Goal: Task Accomplishment & Management: Complete application form

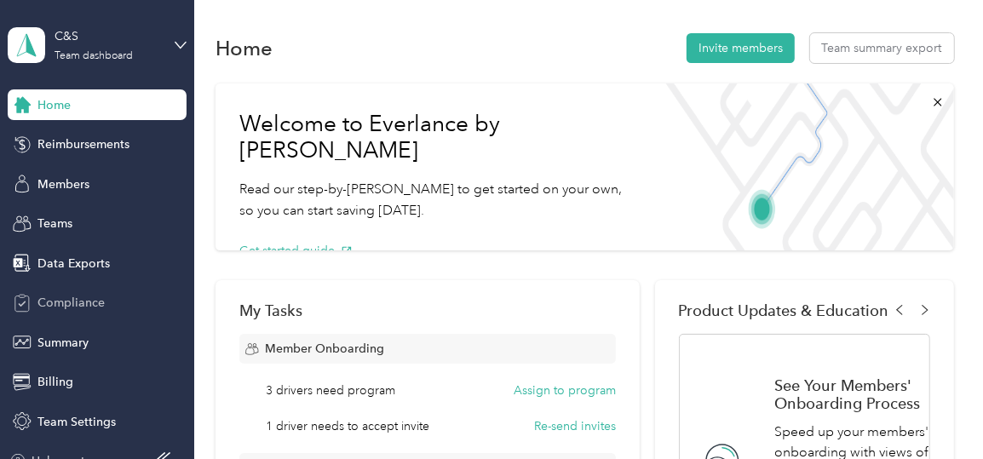
click at [19, 300] on icon at bounding box center [22, 303] width 19 height 19
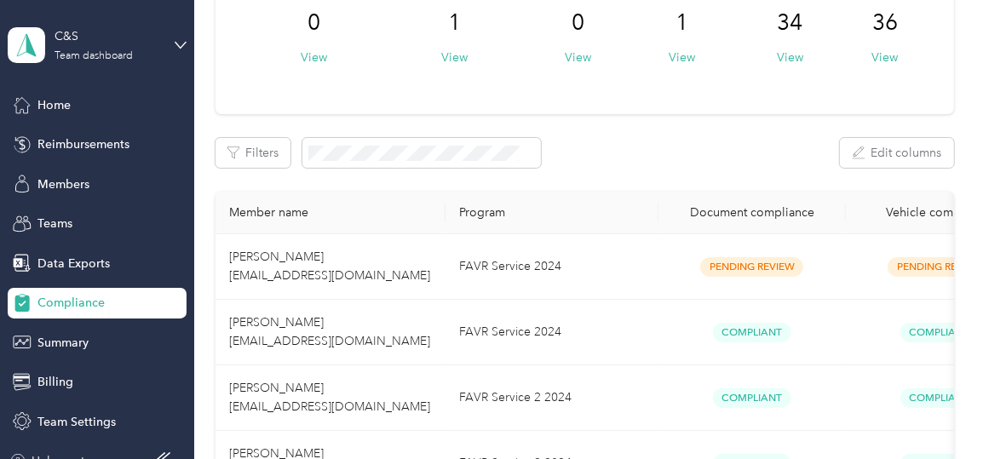
scroll to position [170, 0]
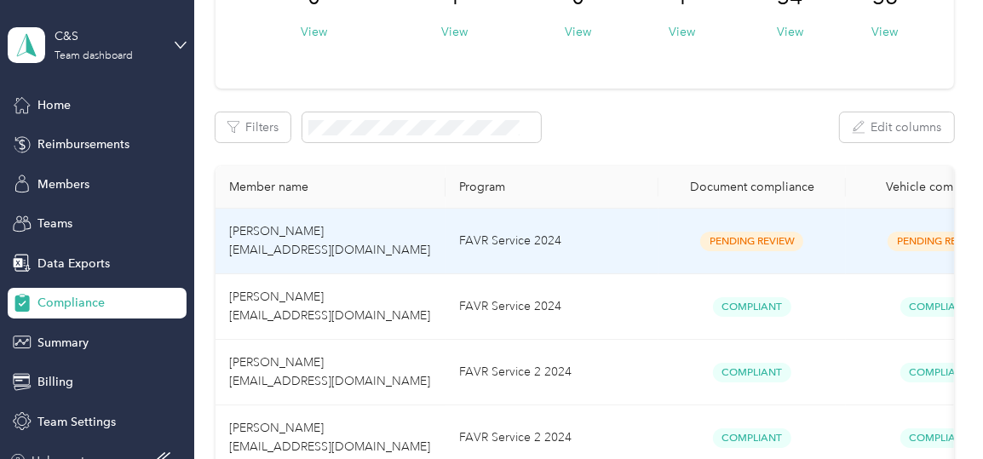
click at [313, 230] on span "[PERSON_NAME] [EMAIL_ADDRESS][DOMAIN_NAME]" at bounding box center [329, 240] width 201 height 33
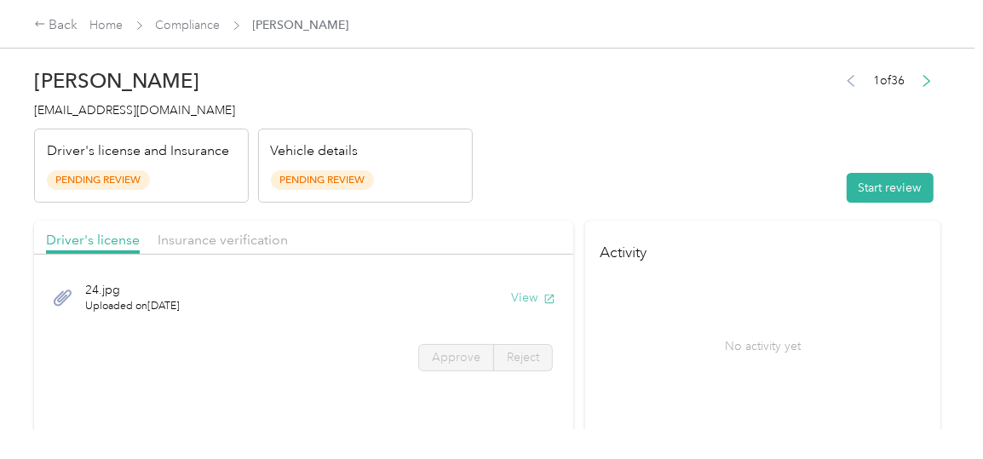
click at [526, 294] on button "View" at bounding box center [533, 298] width 44 height 18
click at [217, 240] on span "Insurance verification" at bounding box center [223, 240] width 130 height 16
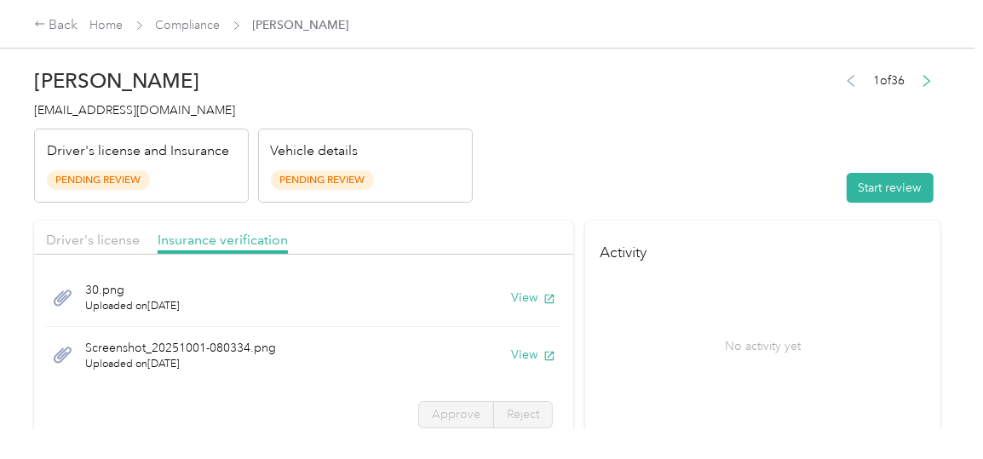
click at [114, 288] on span "30.png" at bounding box center [132, 290] width 95 height 18
click at [522, 298] on button "View" at bounding box center [533, 298] width 44 height 18
click at [520, 356] on button "View" at bounding box center [533, 355] width 44 height 18
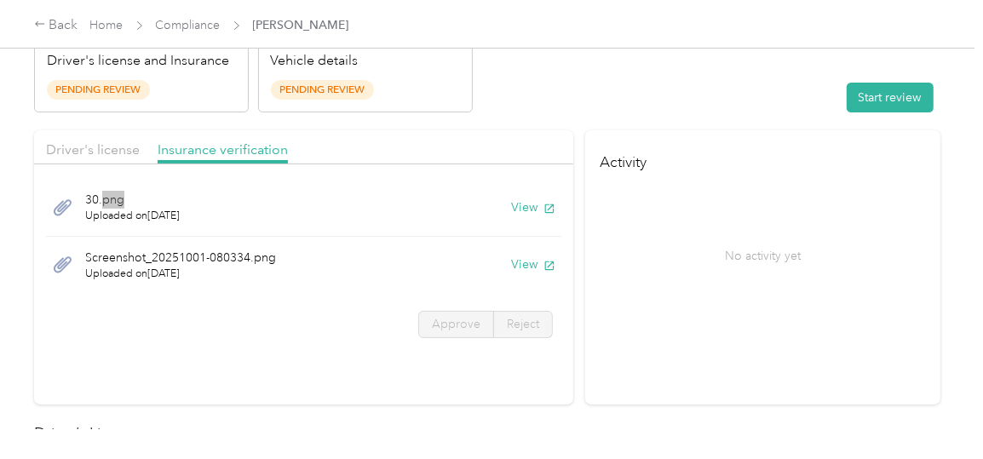
scroll to position [85, 0]
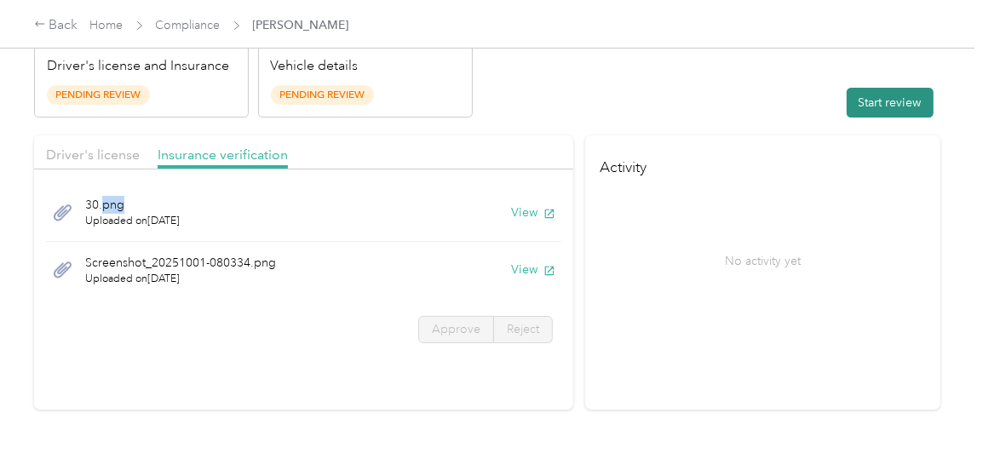
click at [883, 95] on button "Start review" at bounding box center [890, 103] width 87 height 30
click at [80, 147] on span "Driver's license" at bounding box center [93, 155] width 94 height 16
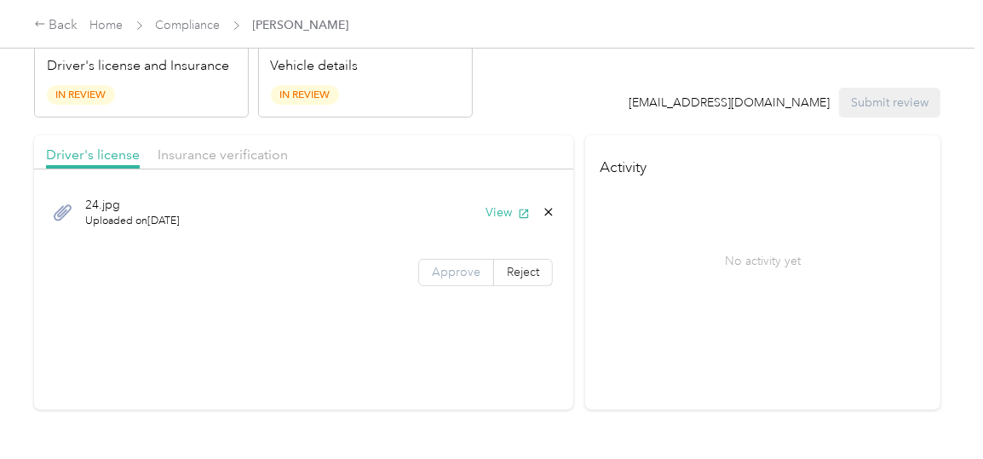
click at [455, 273] on span "Approve" at bounding box center [456, 272] width 49 height 14
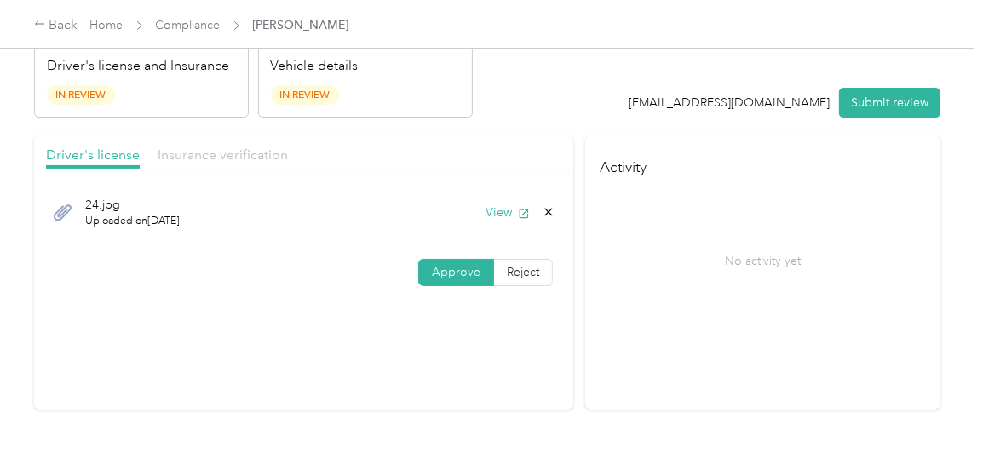
click at [269, 154] on span "Insurance verification" at bounding box center [223, 155] width 130 height 16
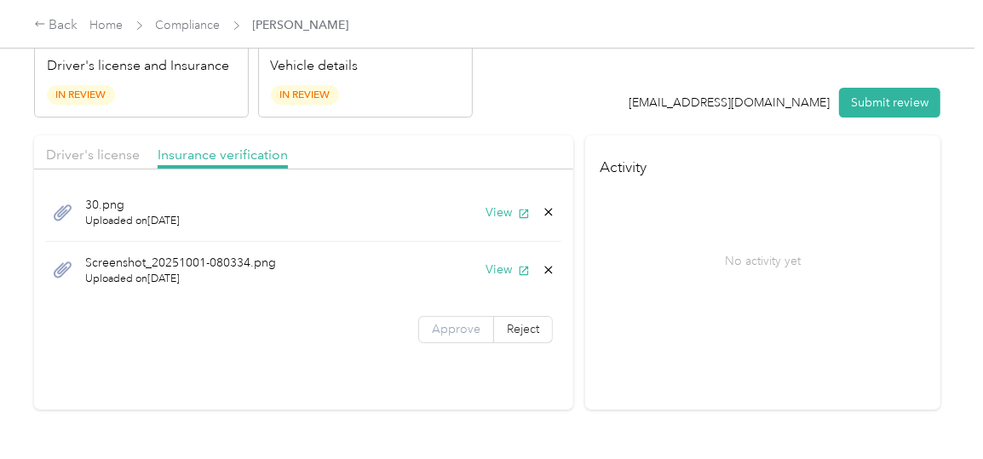
click at [457, 333] on span "Approve" at bounding box center [456, 329] width 49 height 14
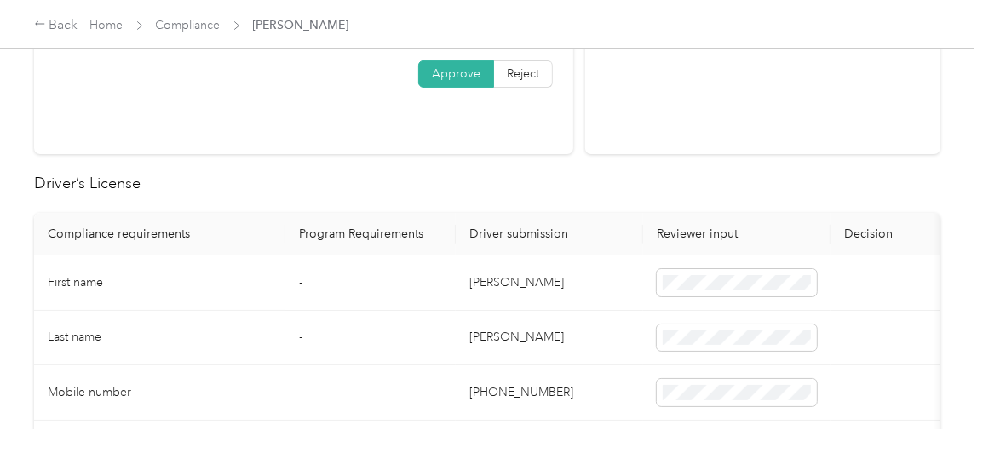
scroll to position [426, 0]
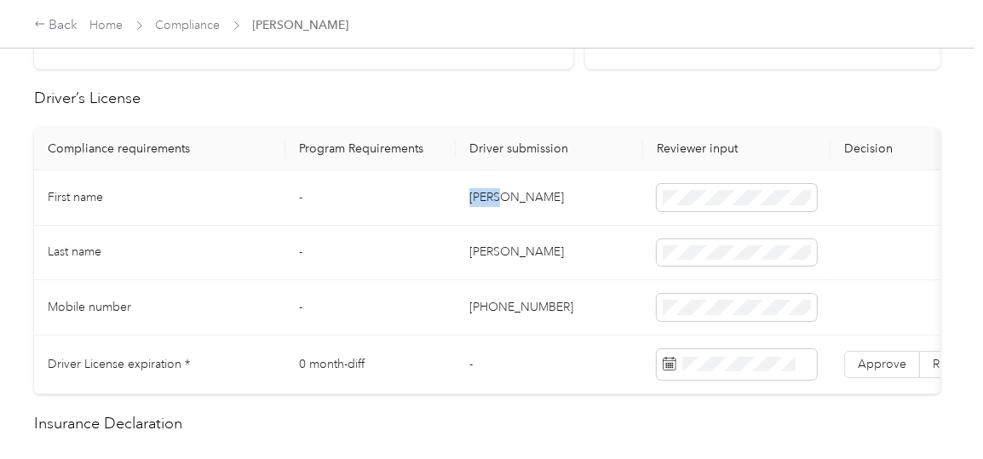
drag, startPoint x: 469, startPoint y: 193, endPoint x: 511, endPoint y: 196, distance: 41.9
click at [511, 196] on td "[PERSON_NAME]" at bounding box center [549, 197] width 187 height 55
copy td "[PERSON_NAME]"
drag, startPoint x: 468, startPoint y: 249, endPoint x: 590, endPoint y: 259, distance: 122.3
click at [590, 259] on td "[PERSON_NAME]" at bounding box center [549, 253] width 187 height 55
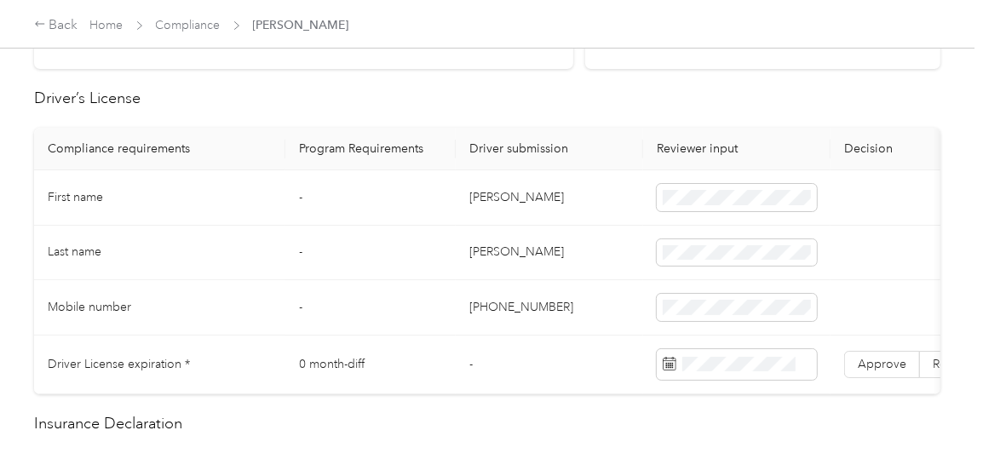
copy td "[PERSON_NAME]"
drag, startPoint x: 469, startPoint y: 306, endPoint x: 560, endPoint y: 307, distance: 90.3
click at [560, 307] on td "[PHONE_NUMBER]" at bounding box center [549, 307] width 187 height 55
copy td "[PHONE_NUMBER]"
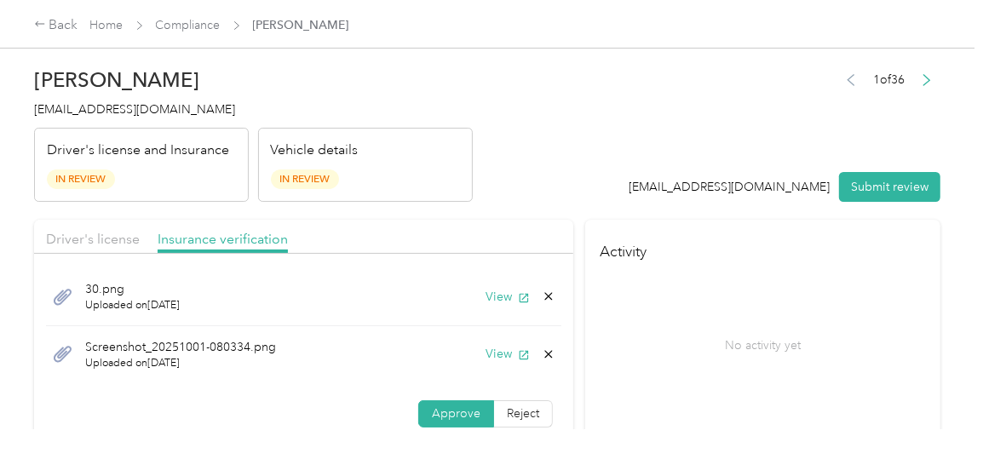
scroll to position [0, 0]
click at [81, 238] on span "Driver's license" at bounding box center [93, 240] width 94 height 16
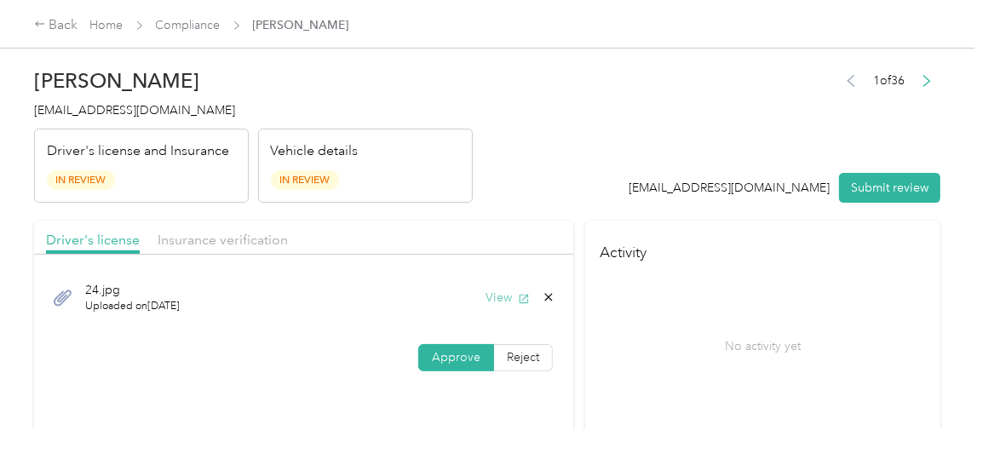
click at [495, 295] on button "View" at bounding box center [508, 298] width 44 height 18
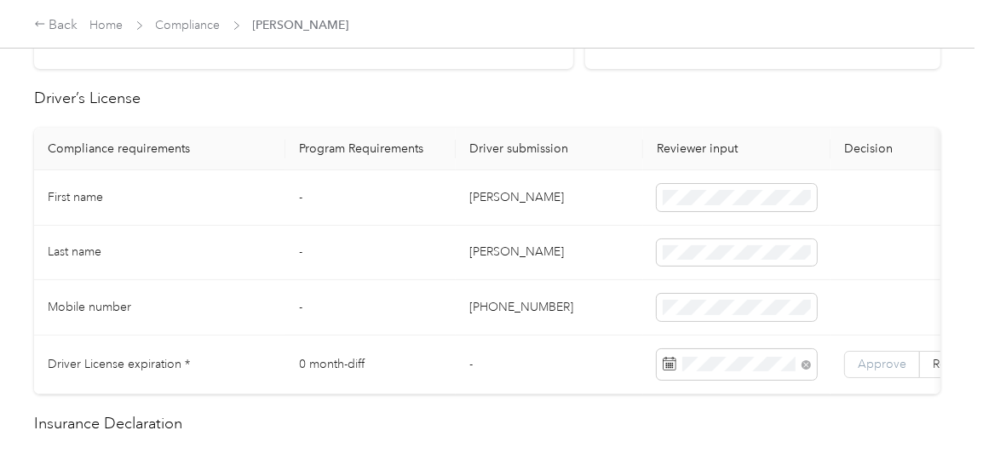
click at [877, 365] on span "Approve" at bounding box center [882, 364] width 49 height 14
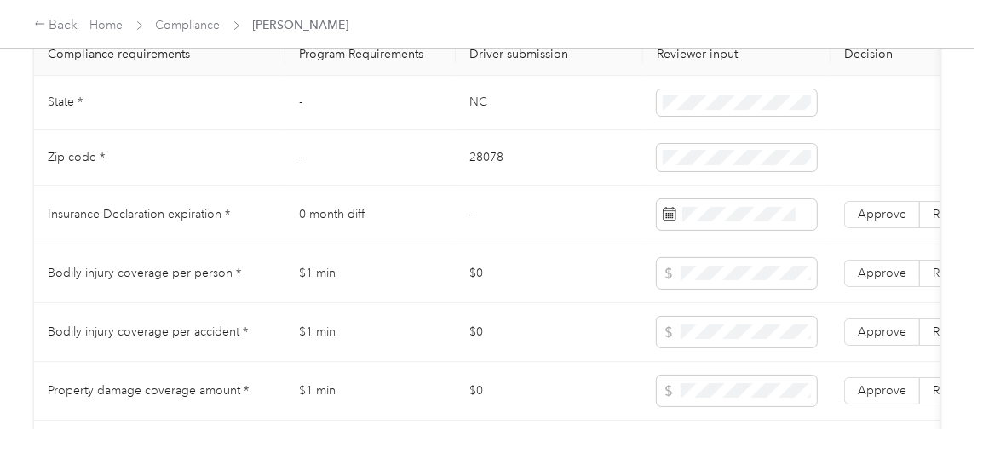
scroll to position [852, 0]
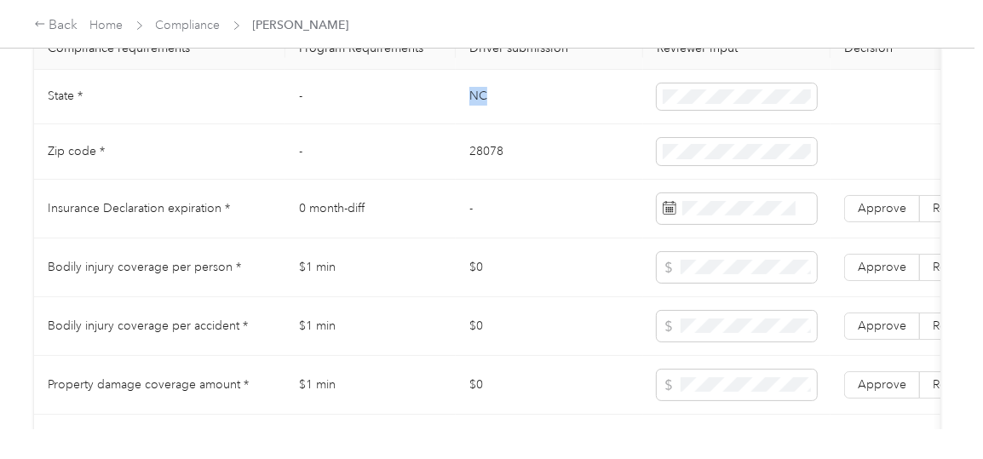
drag, startPoint x: 470, startPoint y: 111, endPoint x: 495, endPoint y: 112, distance: 24.8
click at [495, 112] on td "NC" at bounding box center [549, 97] width 187 height 55
copy td "NC"
drag, startPoint x: 472, startPoint y: 162, endPoint x: 518, endPoint y: 164, distance: 46.0
click at [518, 164] on td "28078" at bounding box center [549, 151] width 187 height 55
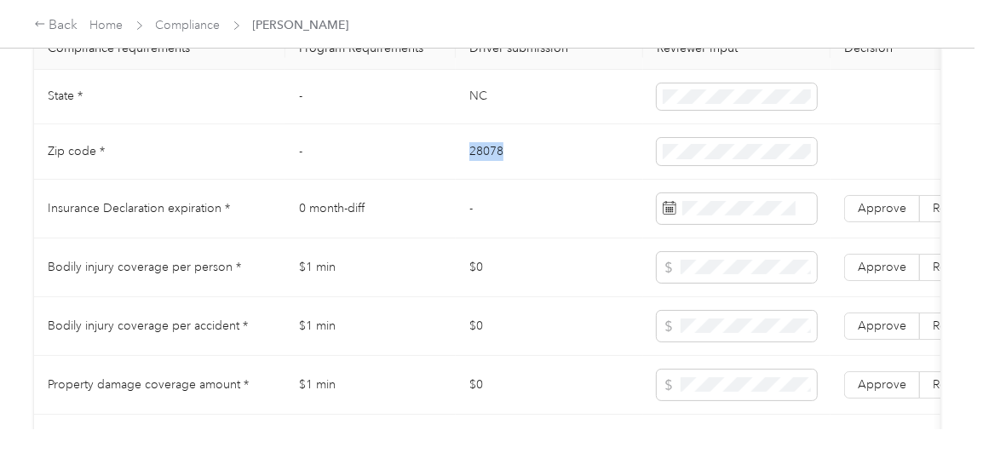
copy td "28078"
click at [677, 220] on span at bounding box center [737, 208] width 160 height 31
click at [666, 204] on icon at bounding box center [669, 204] width 13 height 0
click at [673, 215] on icon at bounding box center [670, 208] width 14 height 14
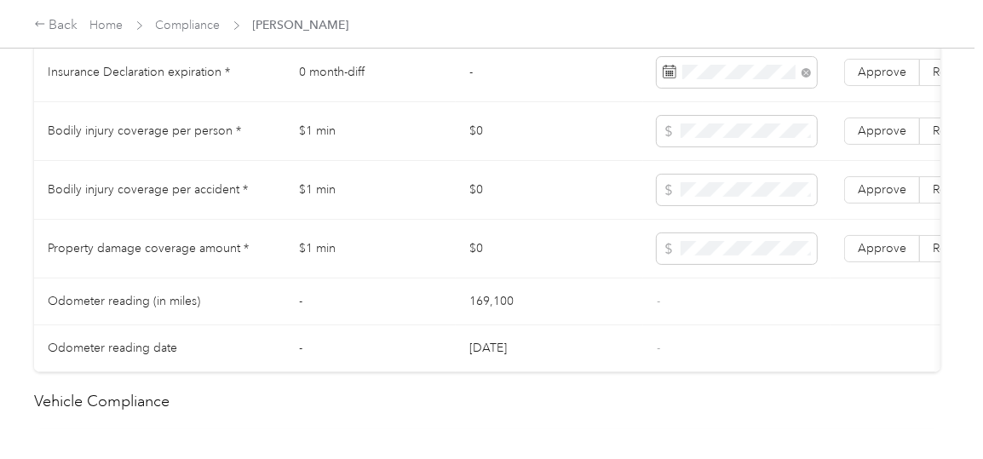
scroll to position [942, 0]
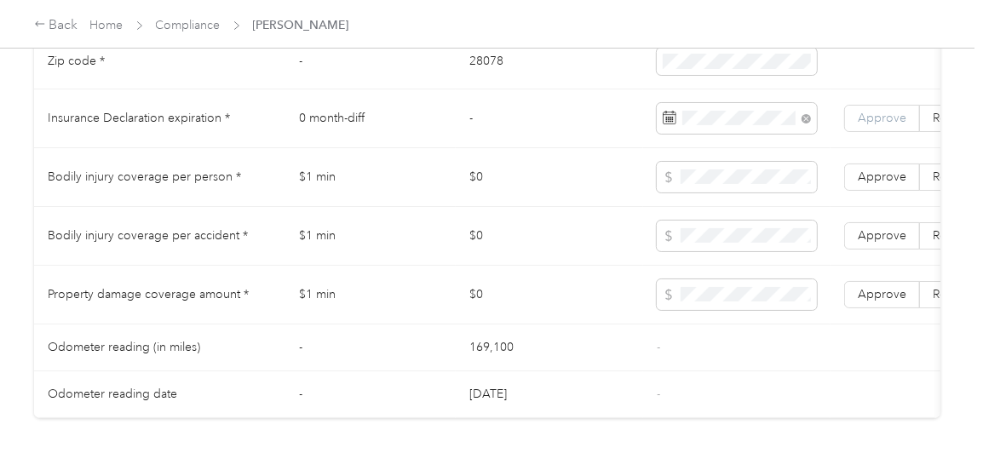
click at [884, 125] on span "Approve" at bounding box center [882, 118] width 49 height 14
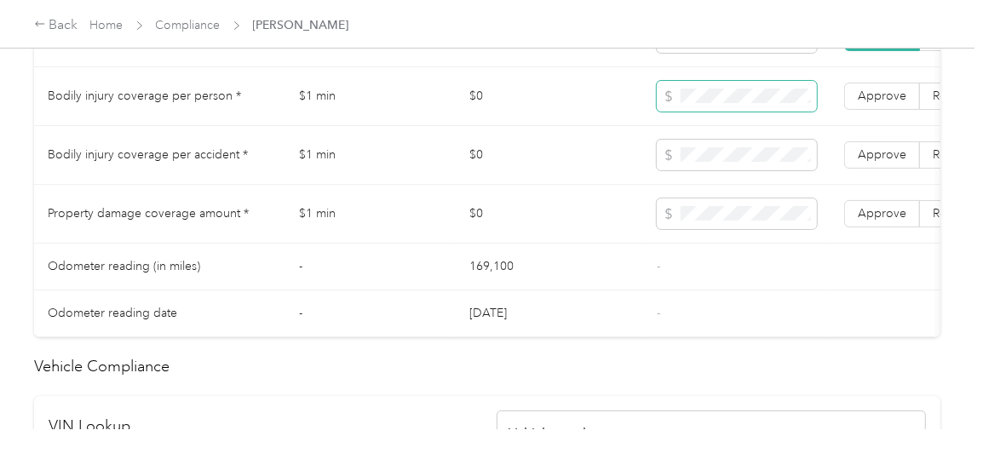
scroll to position [1053, 0]
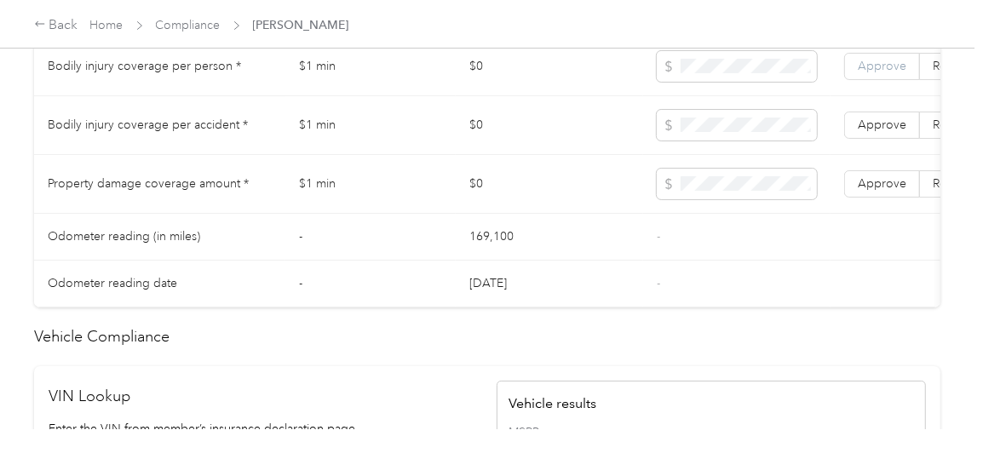
click at [868, 73] on span "Approve" at bounding box center [882, 66] width 49 height 14
click at [866, 132] on span "Approve" at bounding box center [882, 125] width 49 height 14
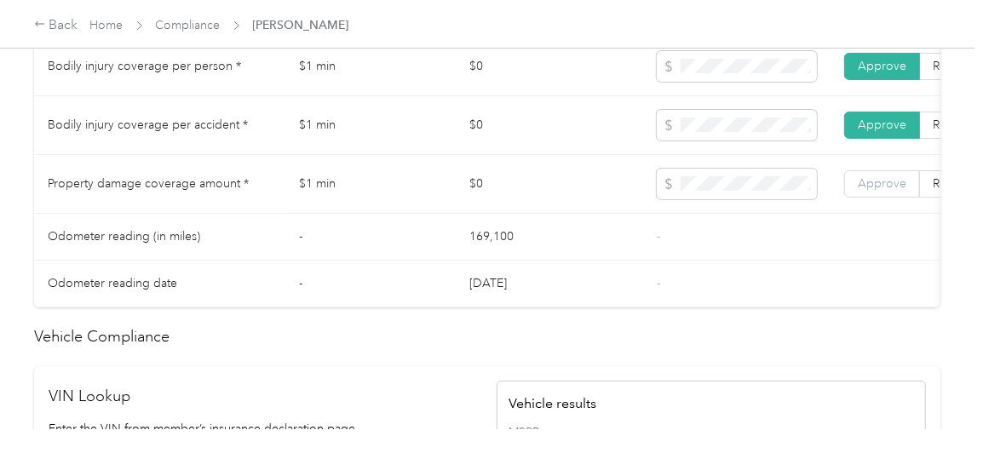
click at [873, 191] on span "Approve" at bounding box center [882, 183] width 49 height 14
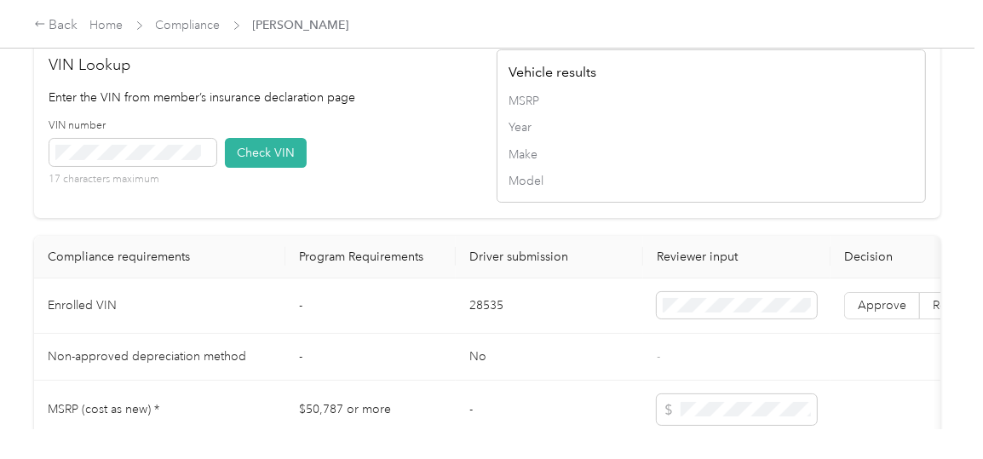
scroll to position [1394, 0]
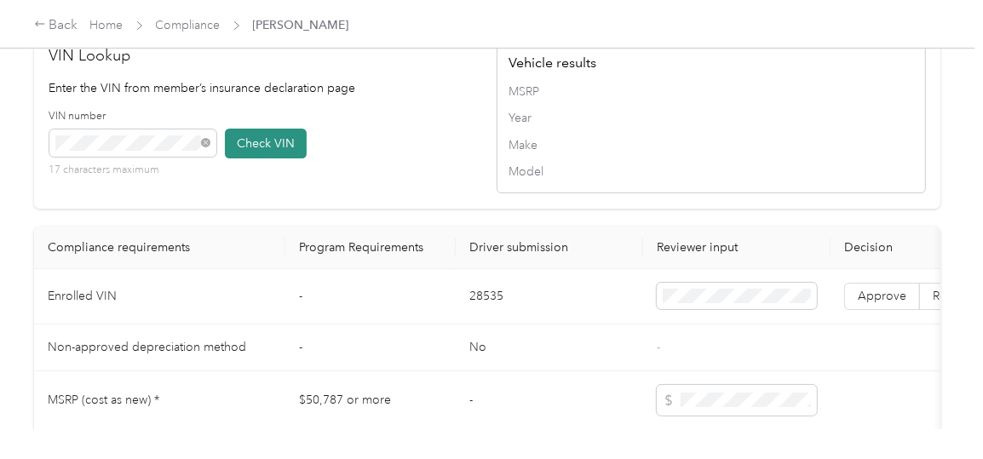
click at [253, 158] on button "Check VIN" at bounding box center [266, 144] width 82 height 30
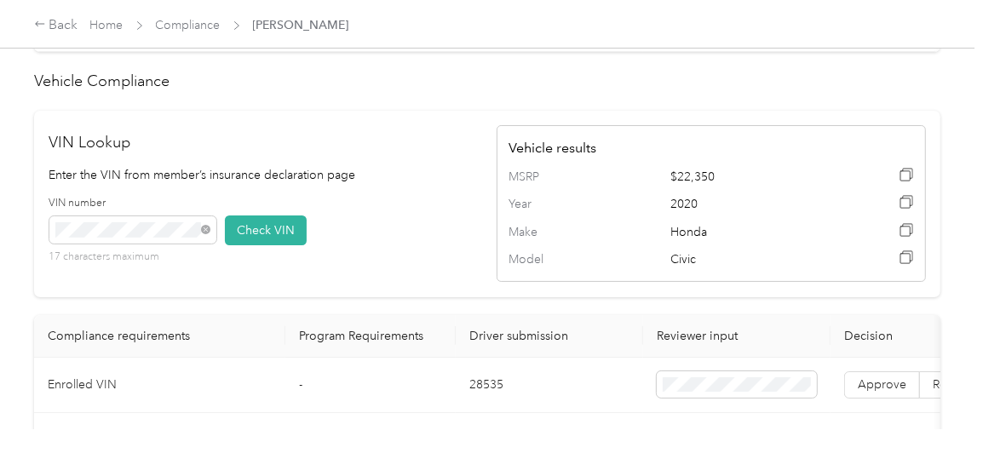
scroll to position [1479, 0]
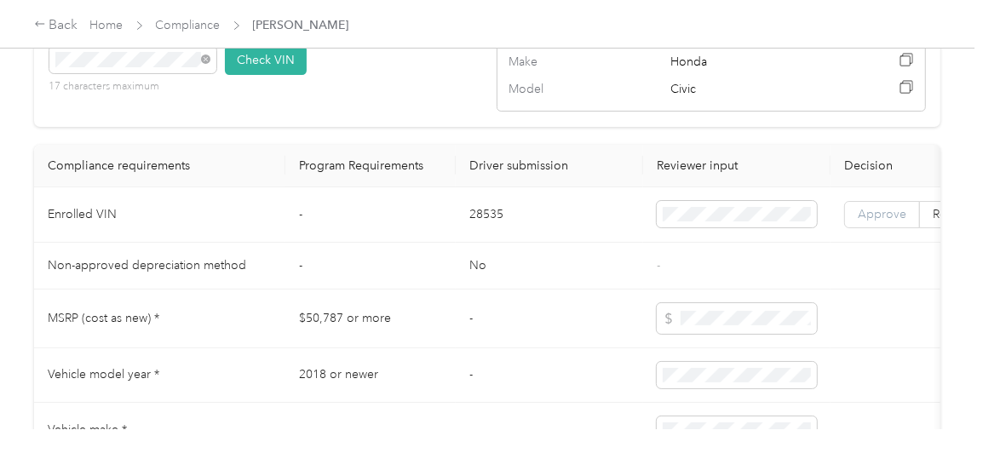
click at [882, 221] on span "Approve" at bounding box center [882, 214] width 49 height 14
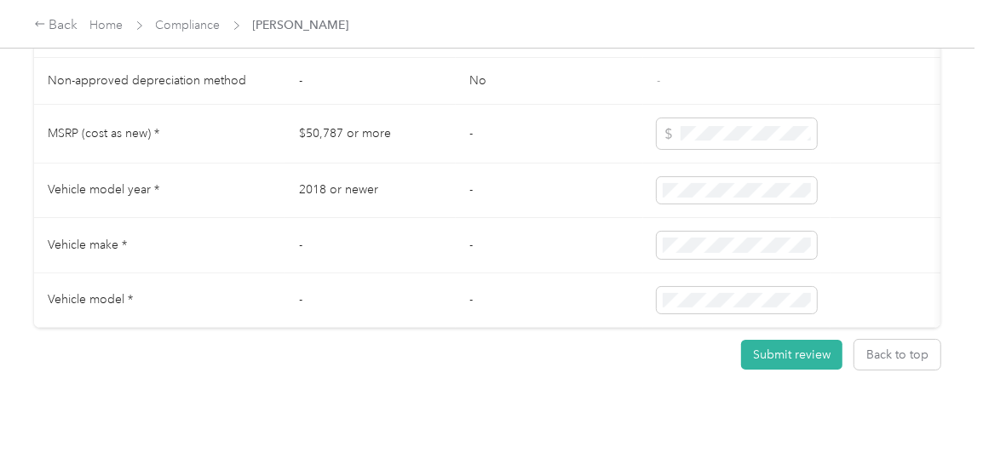
scroll to position [1734, 0]
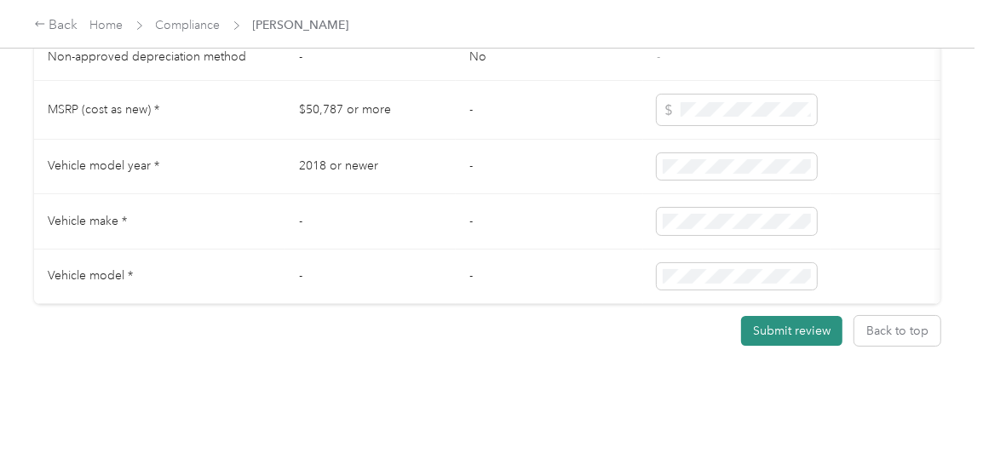
click at [774, 318] on button "Submit review" at bounding box center [791, 331] width 101 height 30
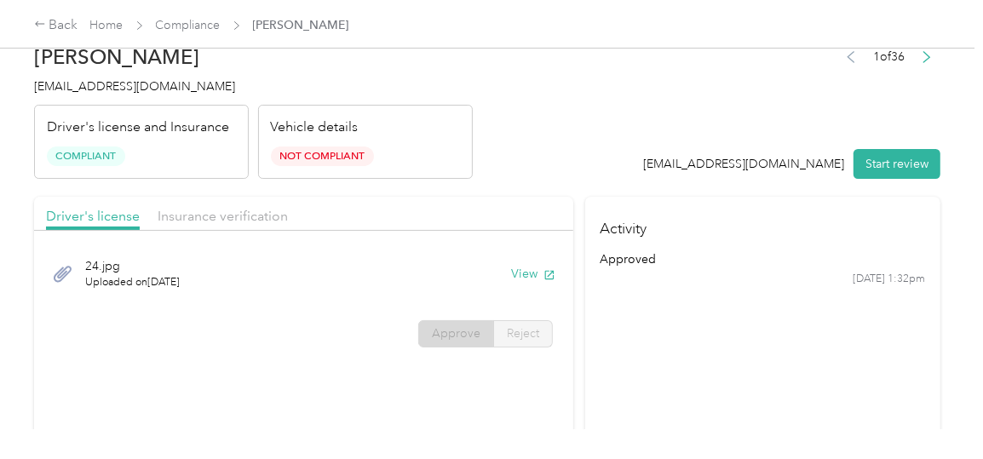
scroll to position [0, 0]
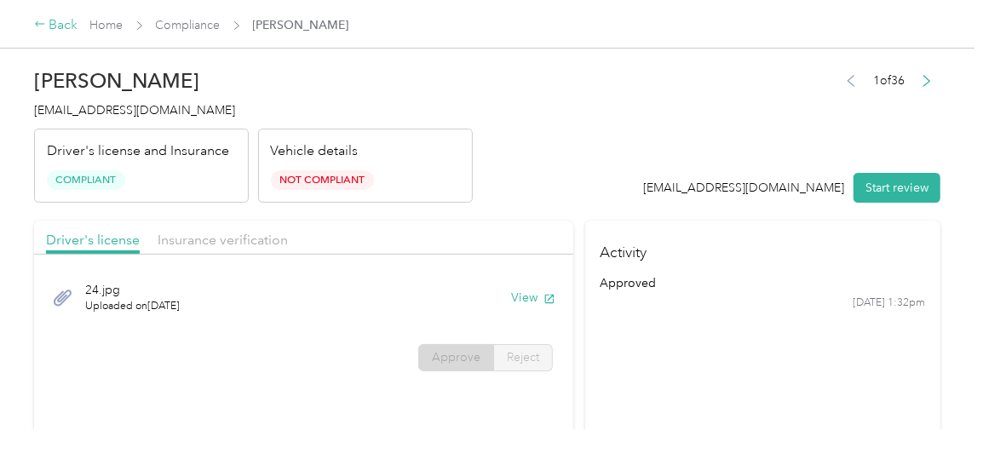
click at [66, 26] on div "Back" at bounding box center [56, 25] width 44 height 20
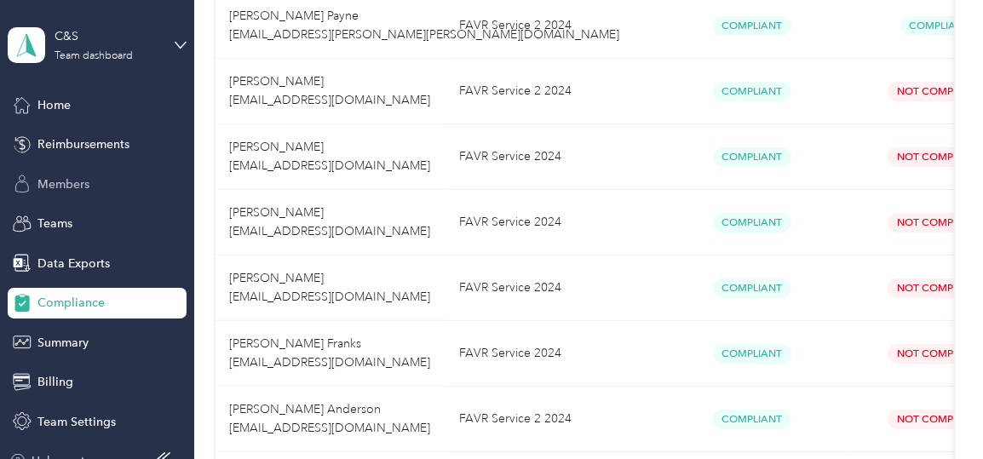
scroll to position [19, 0]
